Goal: Task Accomplishment & Management: Use online tool/utility

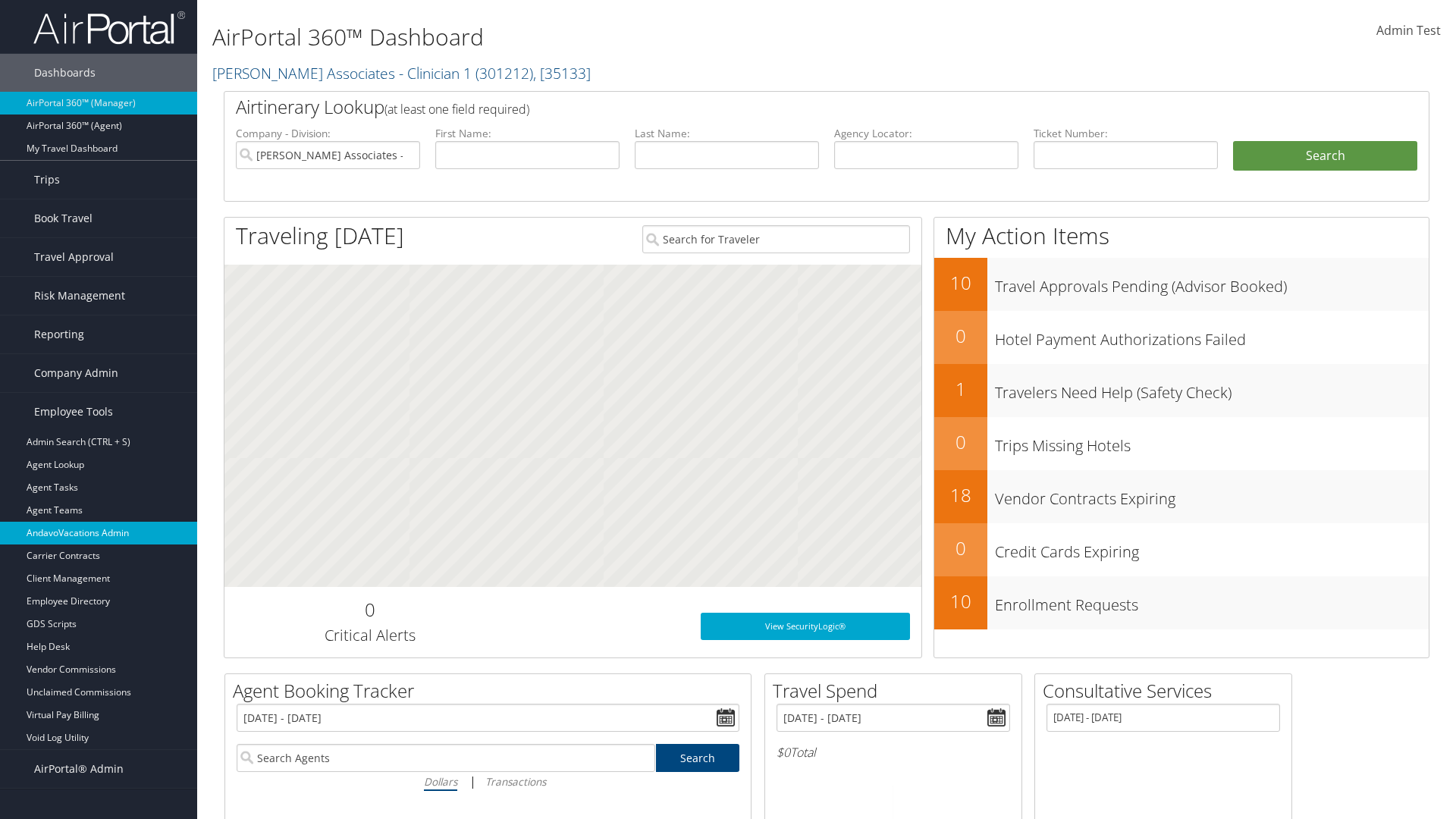
click at [98, 533] on link "AndavoVacations Admin" at bounding box center [98, 533] width 197 height 23
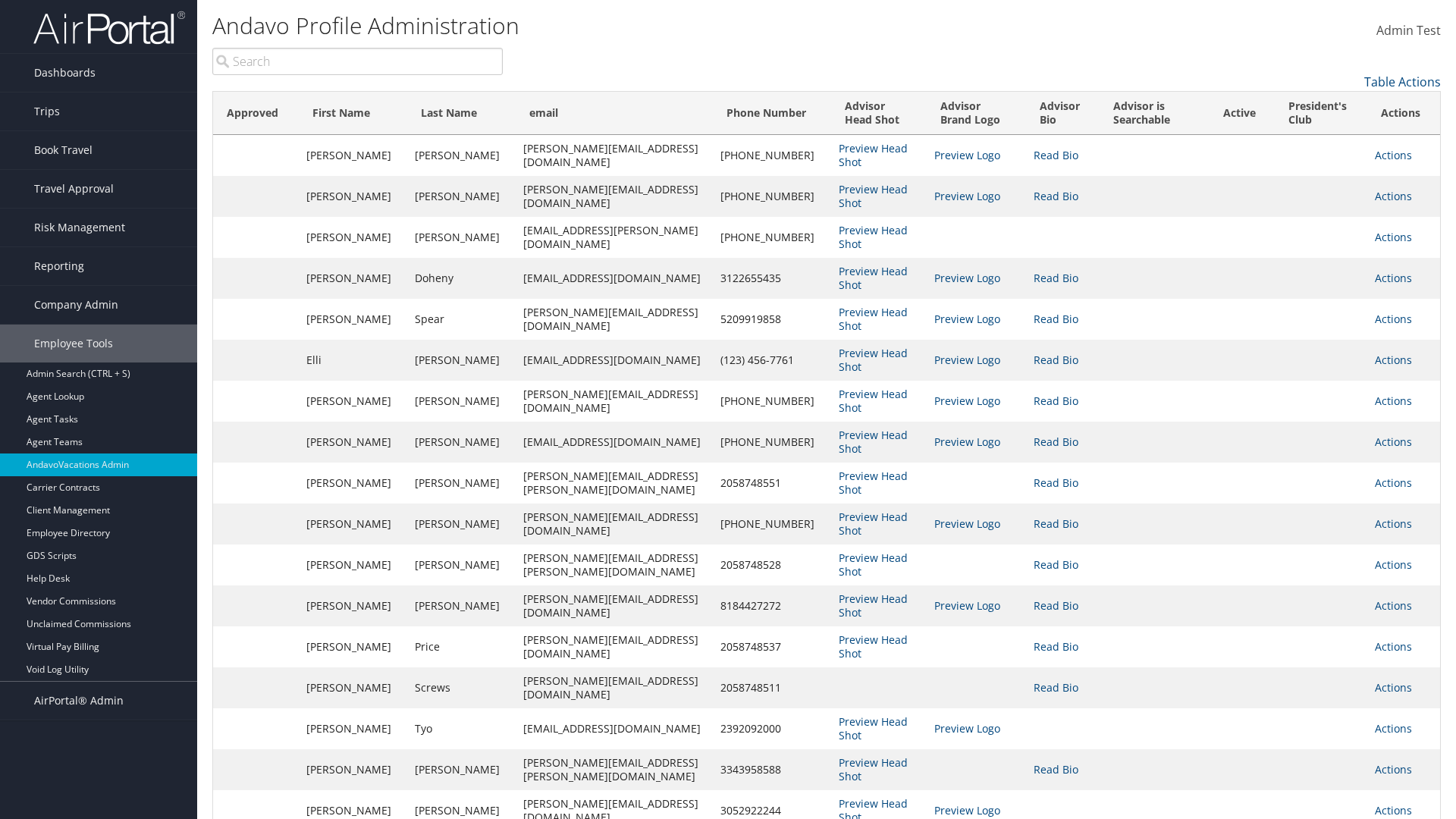
click at [357, 62] on input "search" at bounding box center [357, 61] width 290 height 27
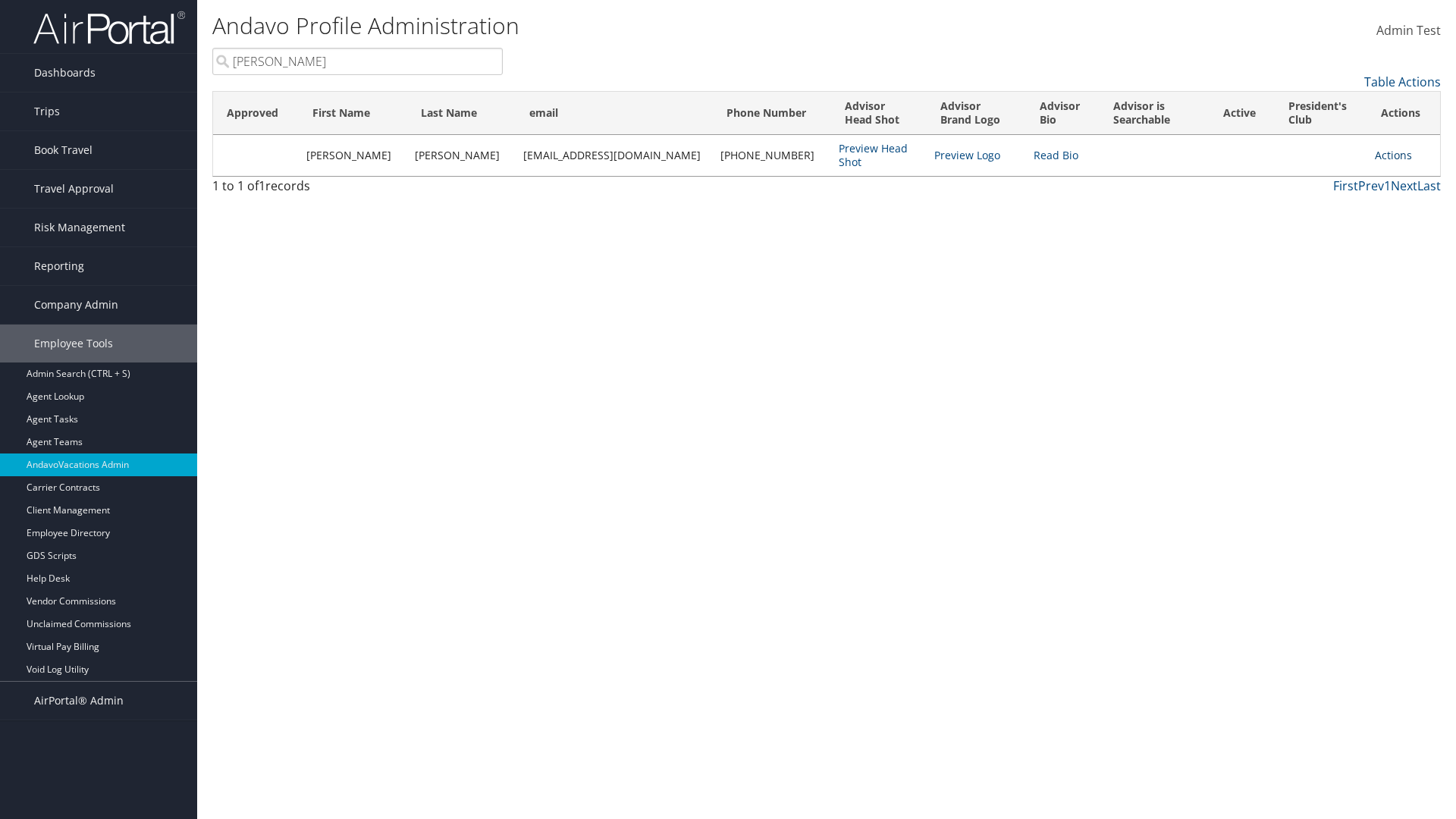
type input "Stephanie"
click at [1385, 155] on link "Actions" at bounding box center [1392, 155] width 37 height 14
click at [1317, 281] on link "Add to President's Club" at bounding box center [1317, 281] width 165 height 26
